Goal: Information Seeking & Learning: Check status

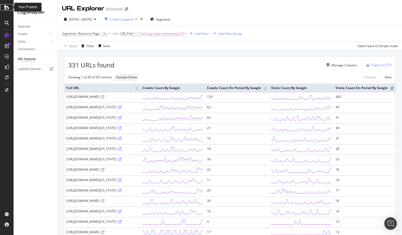
click at [2, 6] on div at bounding box center [7, 7] width 12 height 6
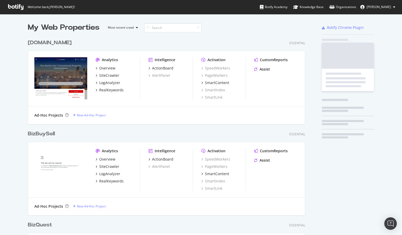
scroll to position [231, 394]
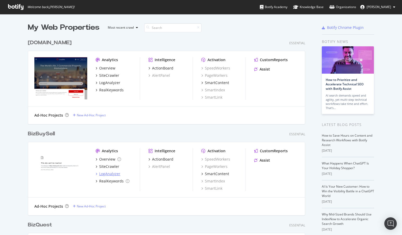
click at [108, 173] on div "LogAnalyzer" at bounding box center [109, 173] width 21 height 5
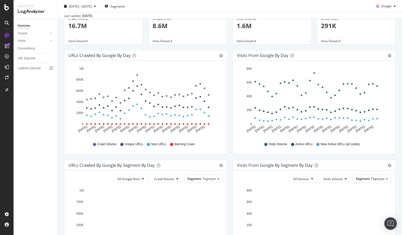
scroll to position [17, 0]
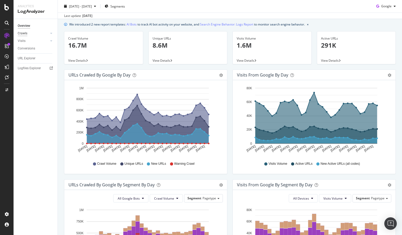
click at [24, 34] on div "Crawls" at bounding box center [23, 33] width 10 height 5
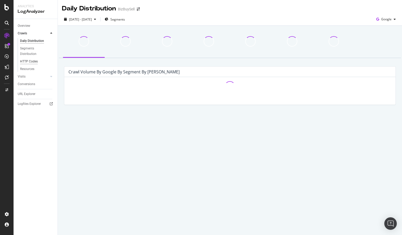
click at [26, 59] on div "HTTP Codes" at bounding box center [29, 61] width 18 height 5
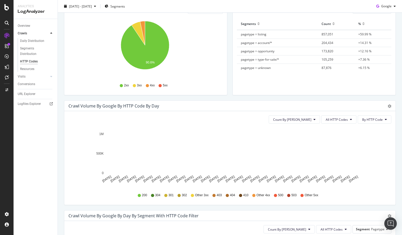
scroll to position [78, 0]
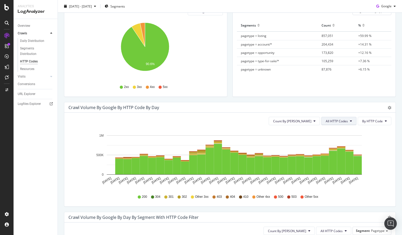
click at [349, 122] on button "All HTTP Codes" at bounding box center [338, 121] width 35 height 8
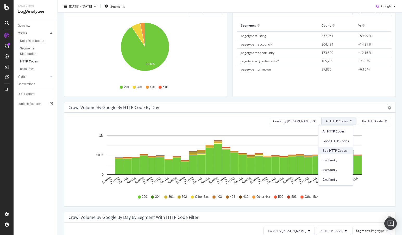
click at [336, 150] on span "Bad HTTP Codes" at bounding box center [336, 150] width 26 height 5
